Goal: Use online tool/utility: Utilize a website feature to perform a specific function

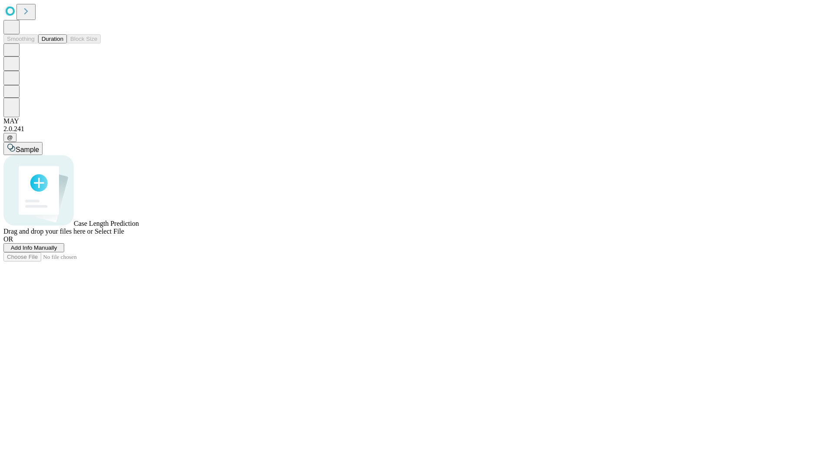
click at [63, 43] on button "Duration" at bounding box center [52, 38] width 29 height 9
click at [124, 235] on span "Select File" at bounding box center [110, 230] width 30 height 7
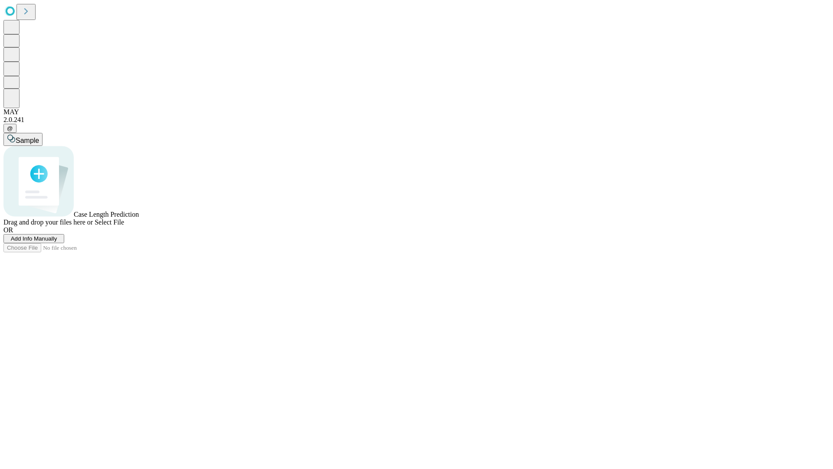
click at [124, 226] on span "Select File" at bounding box center [110, 221] width 30 height 7
